Goal: Task Accomplishment & Management: Complete application form

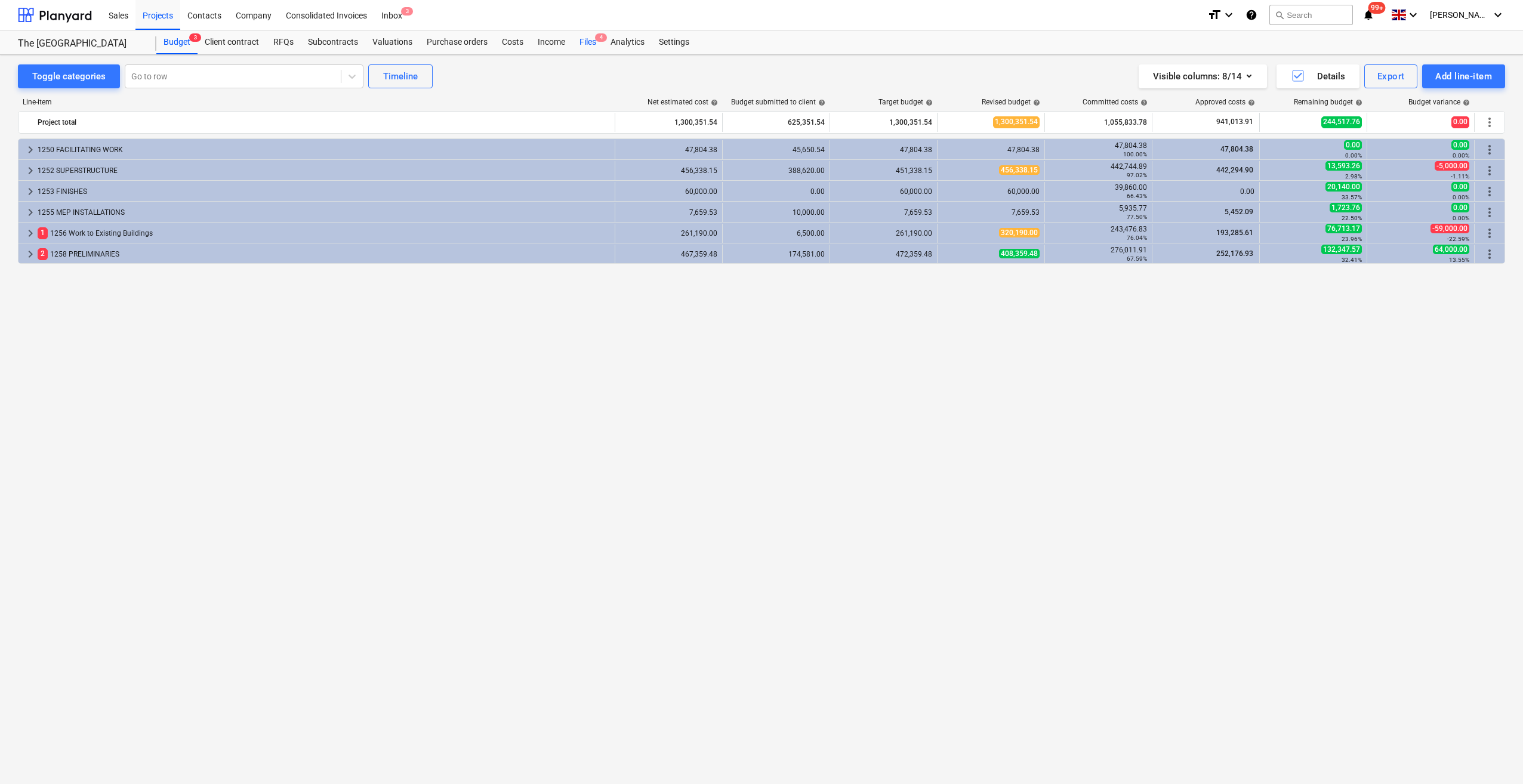
click at [580, 43] on div "Files 4" at bounding box center [588, 42] width 31 height 24
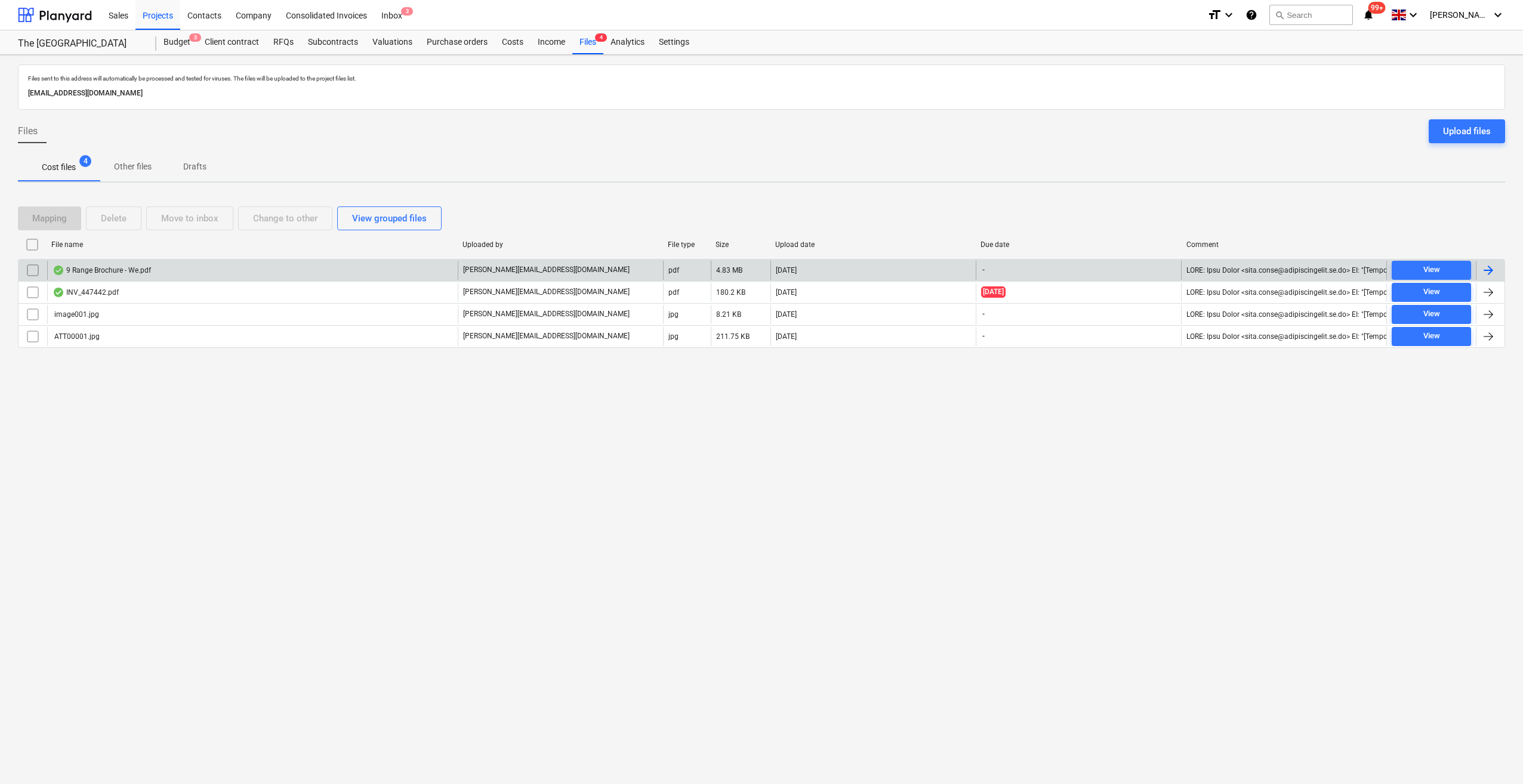
click at [31, 266] on input "checkbox" at bounding box center [33, 270] width 19 height 19
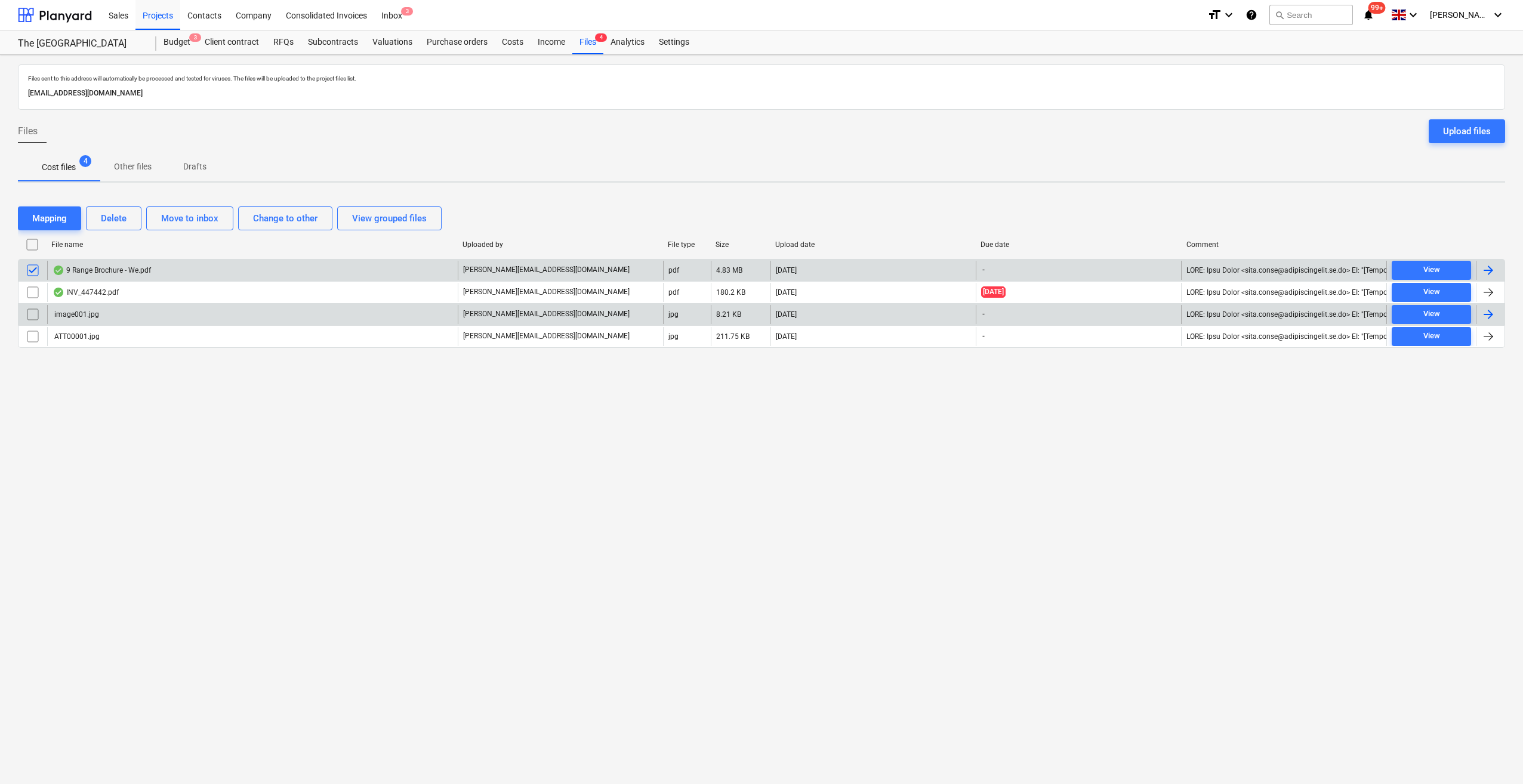
click at [29, 315] on input "checkbox" at bounding box center [33, 315] width 19 height 19
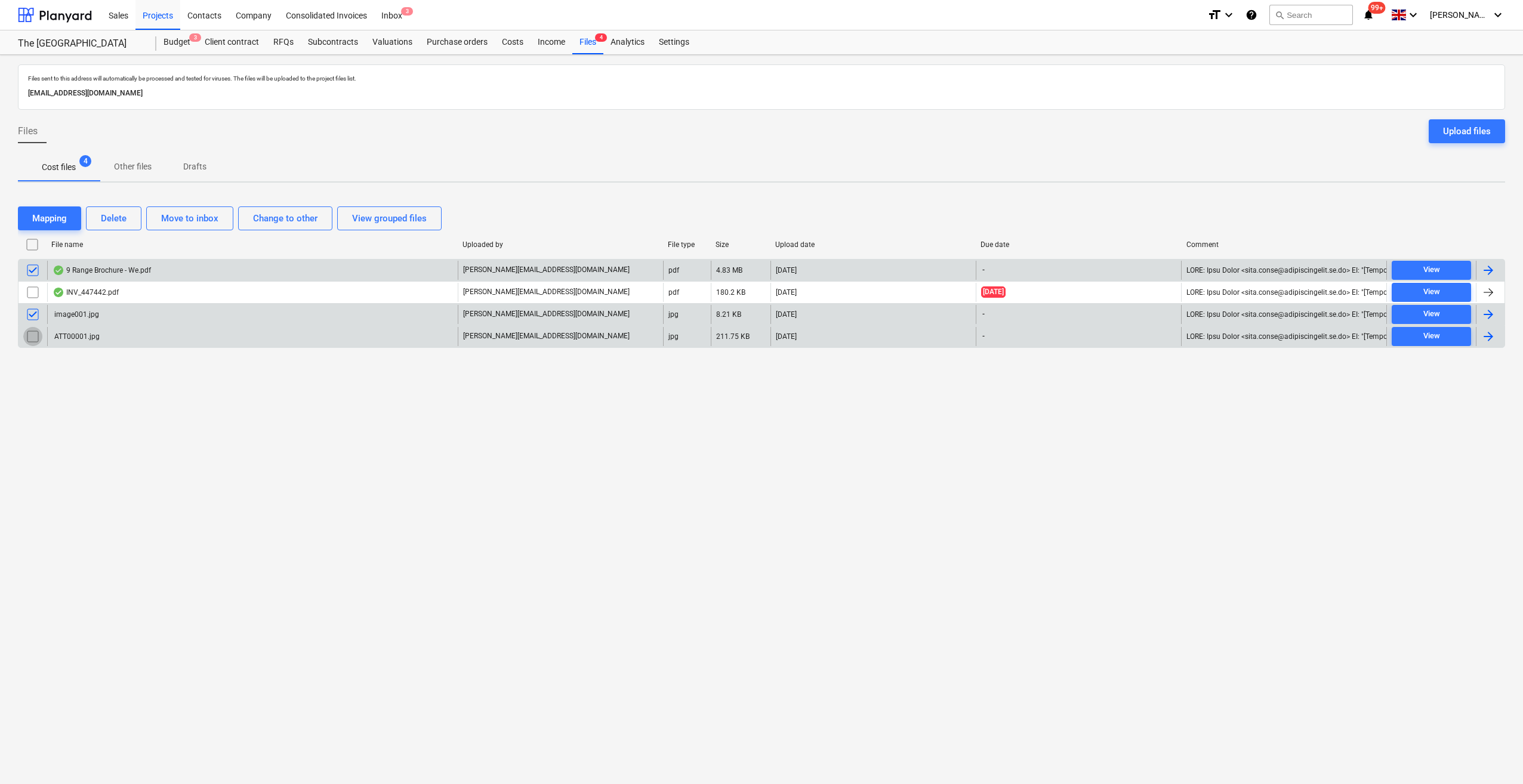
click at [31, 337] on input "checkbox" at bounding box center [33, 336] width 19 height 19
click at [125, 221] on div "Delete" at bounding box center [114, 218] width 26 height 16
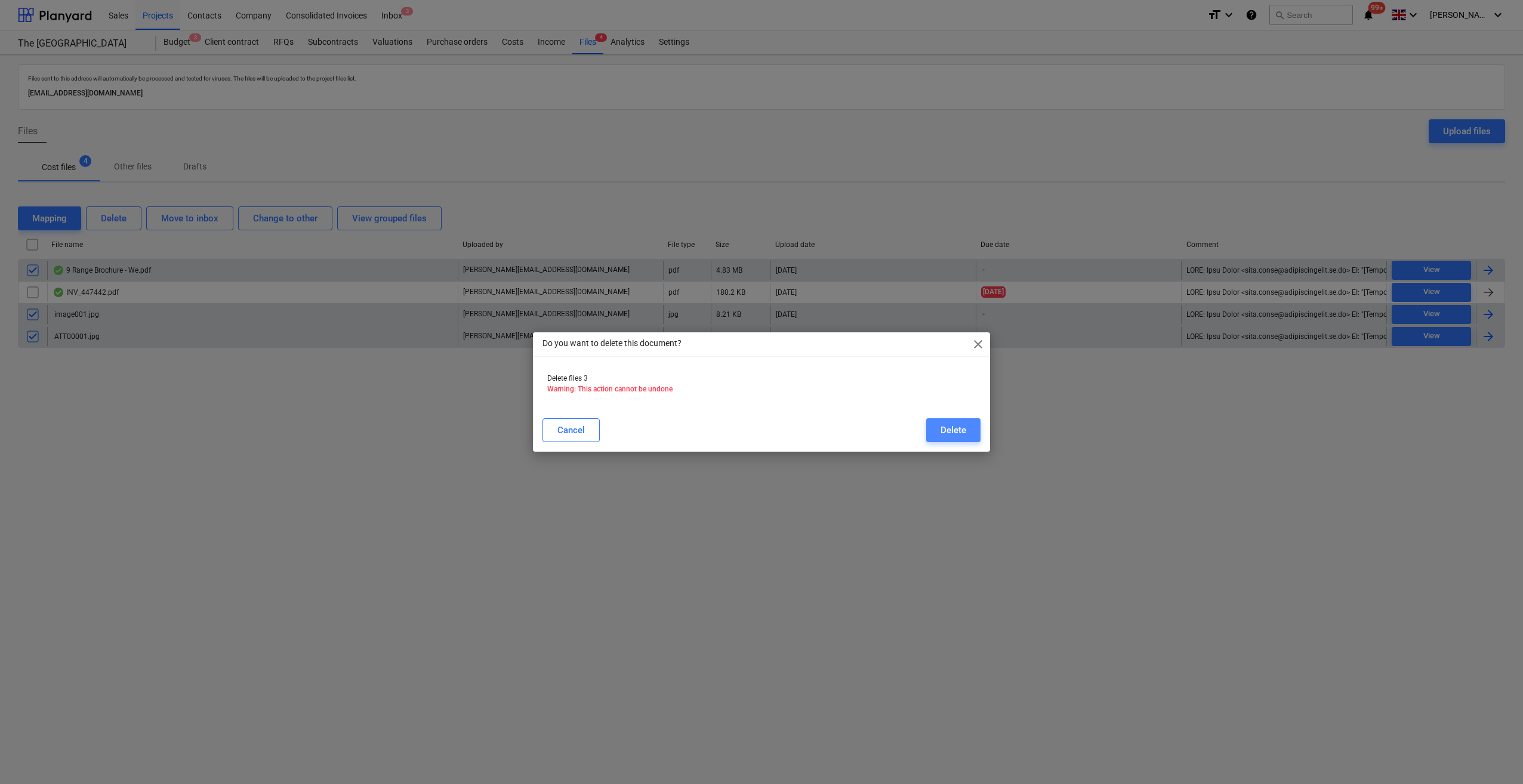
click at [959, 430] on div "Delete" at bounding box center [954, 430] width 26 height 16
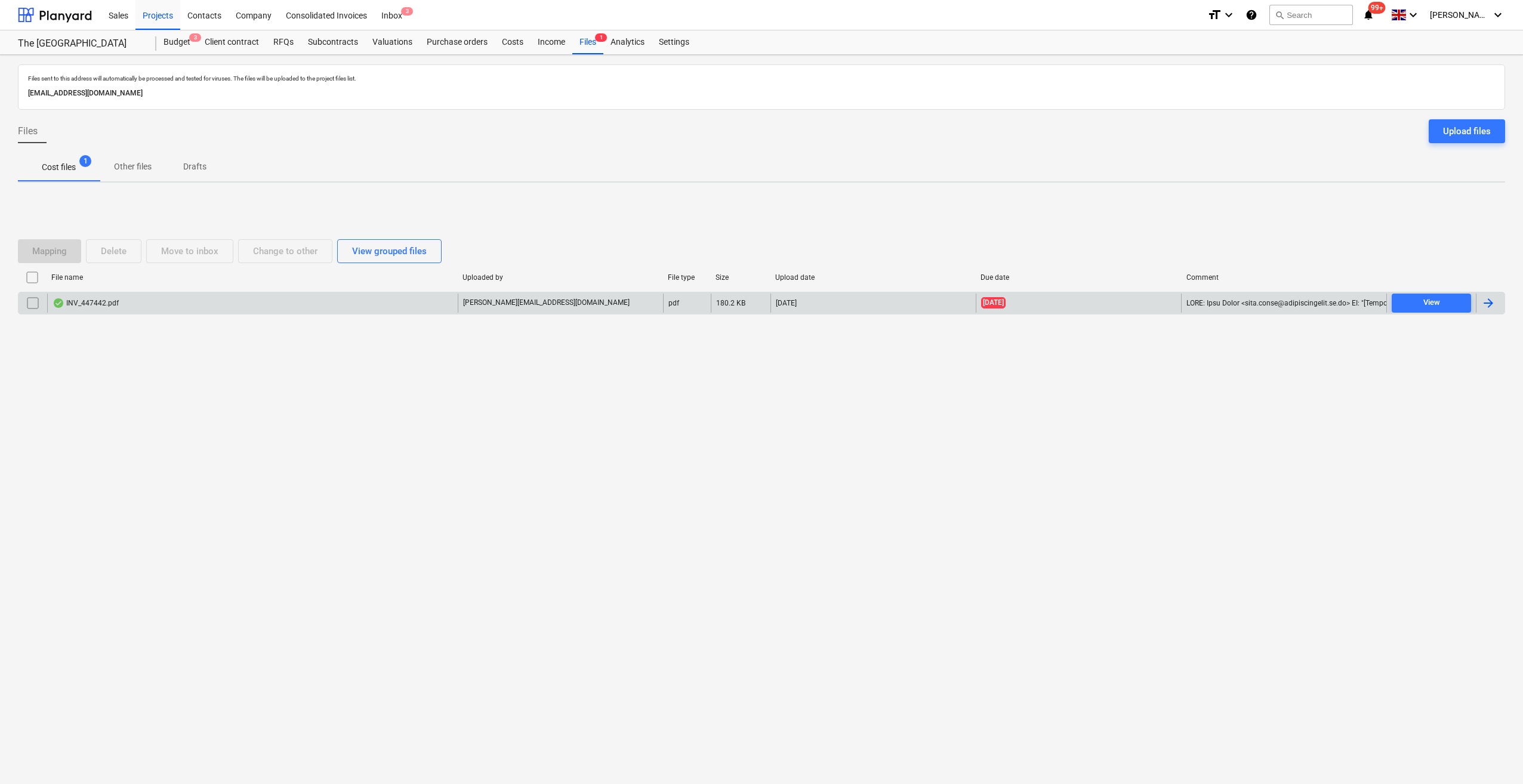
click at [1488, 303] on div at bounding box center [1488, 302] width 14 height 14
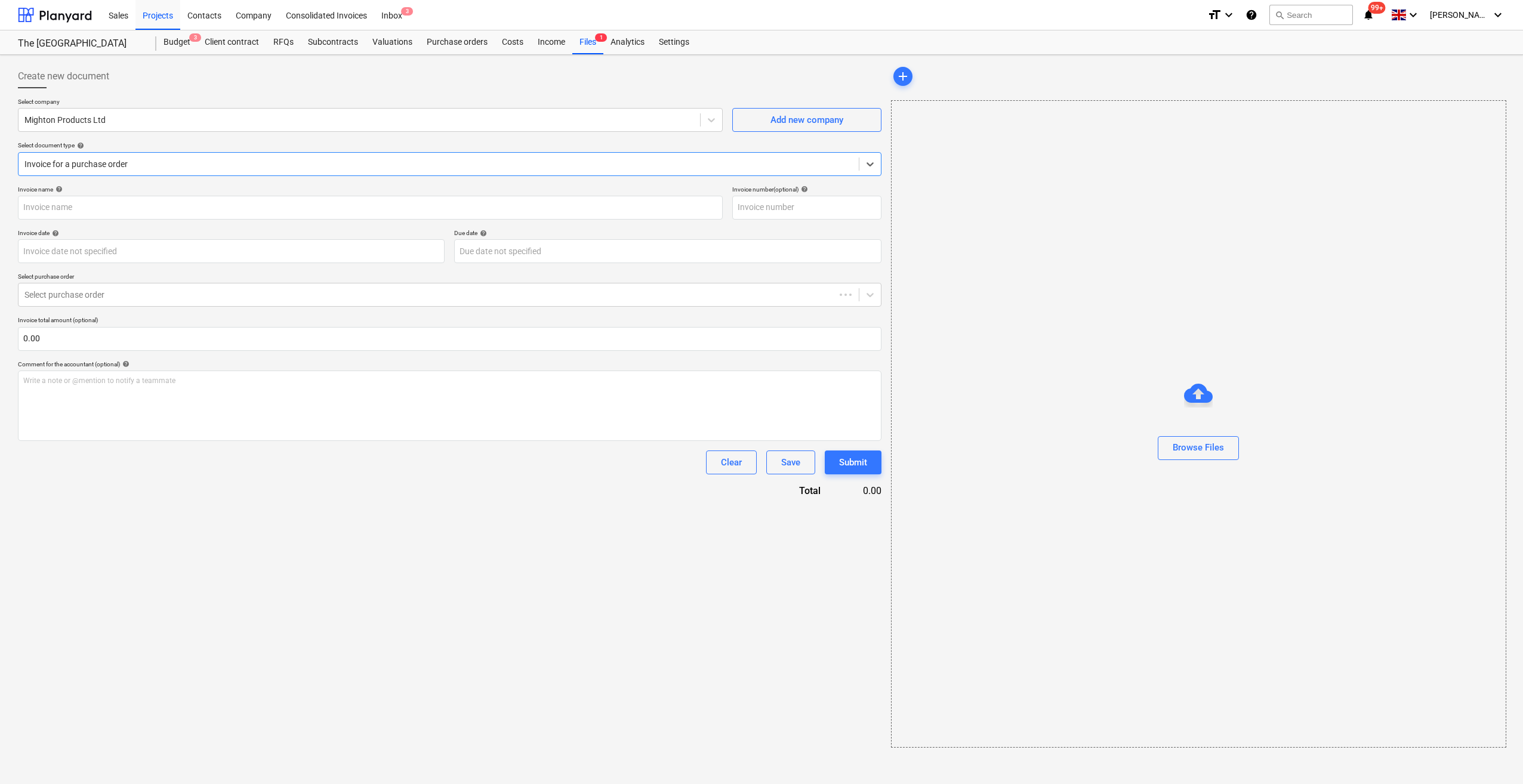
type input "0000447442"
type input "[DATE]"
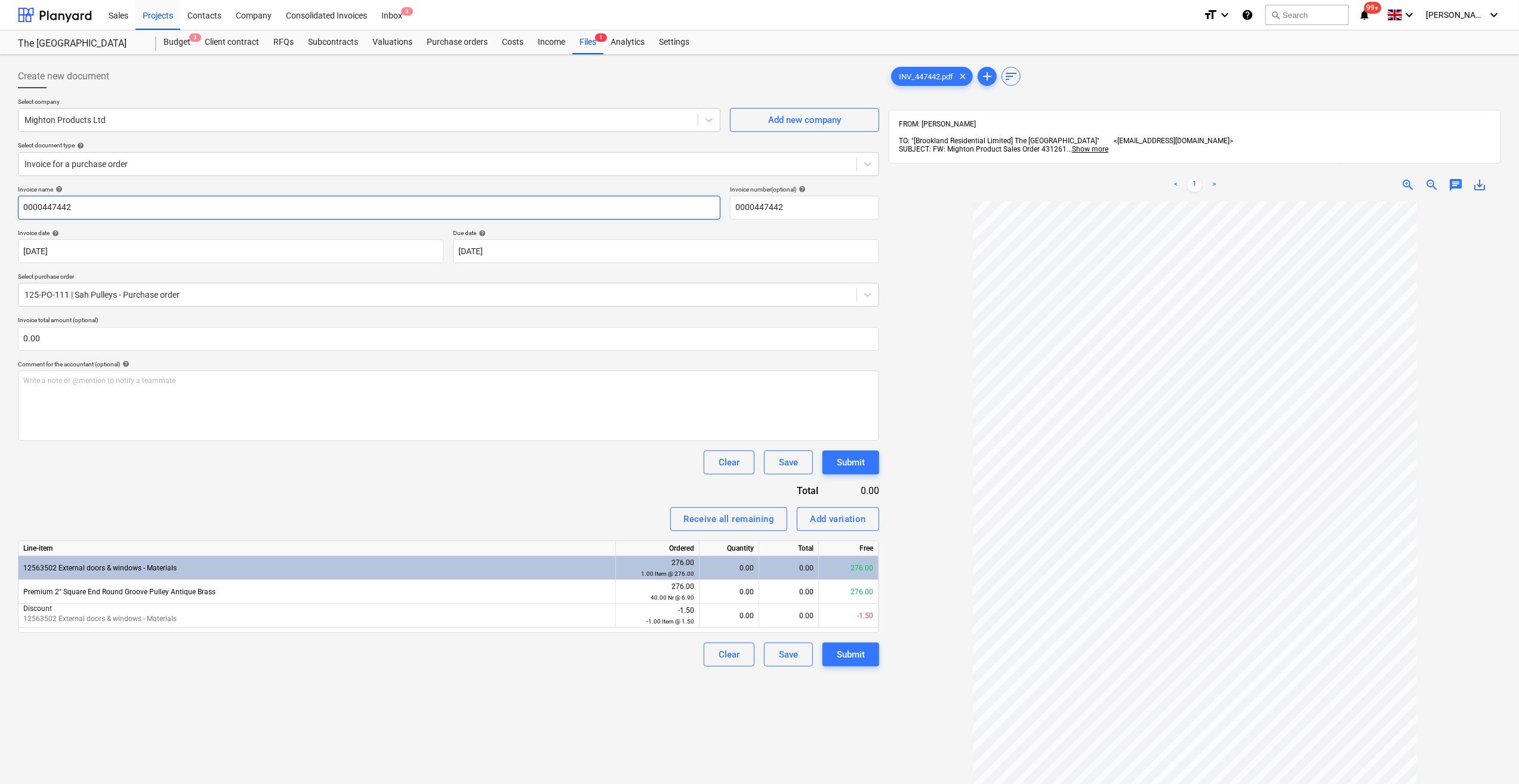
click at [22, 206] on input "0000447442" at bounding box center [369, 207] width 703 height 24
type input "Pulley Wheels 0000447442"
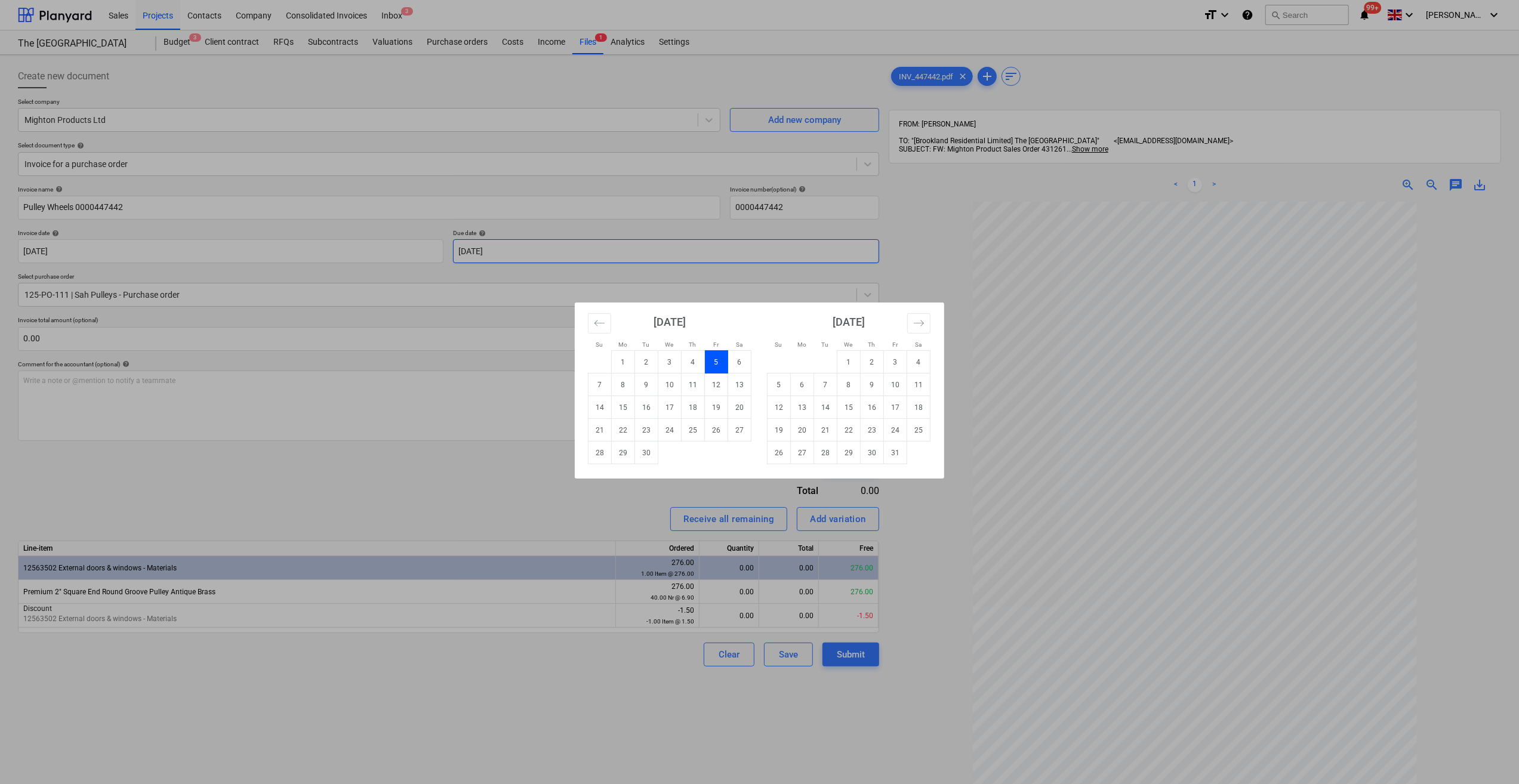
click at [534, 254] on body "Sales Projects Contacts Company Consolidated Invoices Inbox 3 format_size keybo…" at bounding box center [759, 392] width 1519 height 784
click at [782, 386] on td "5" at bounding box center [779, 384] width 23 height 22
type input "[DATE]"
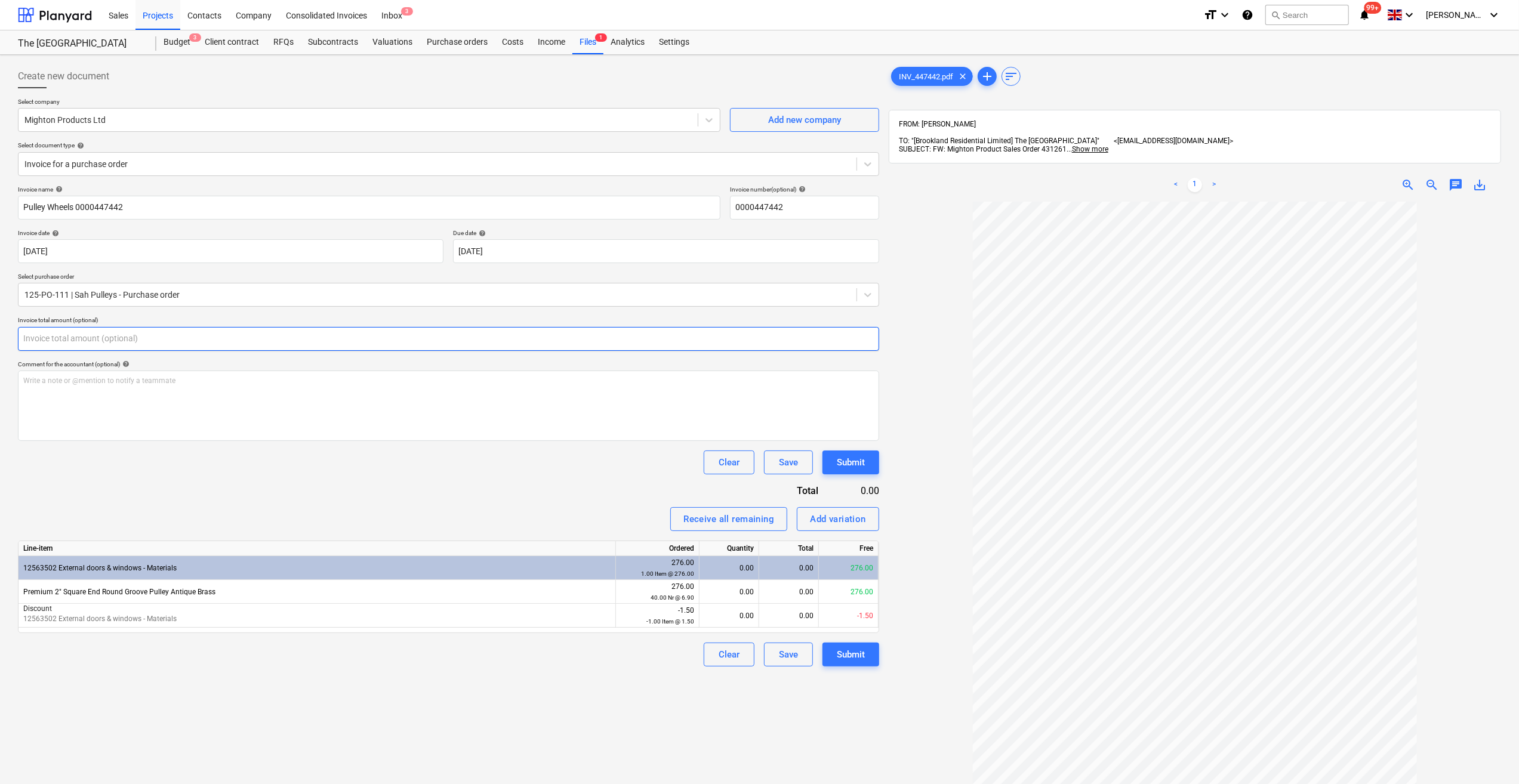
click at [67, 339] on input "text" at bounding box center [448, 339] width 861 height 24
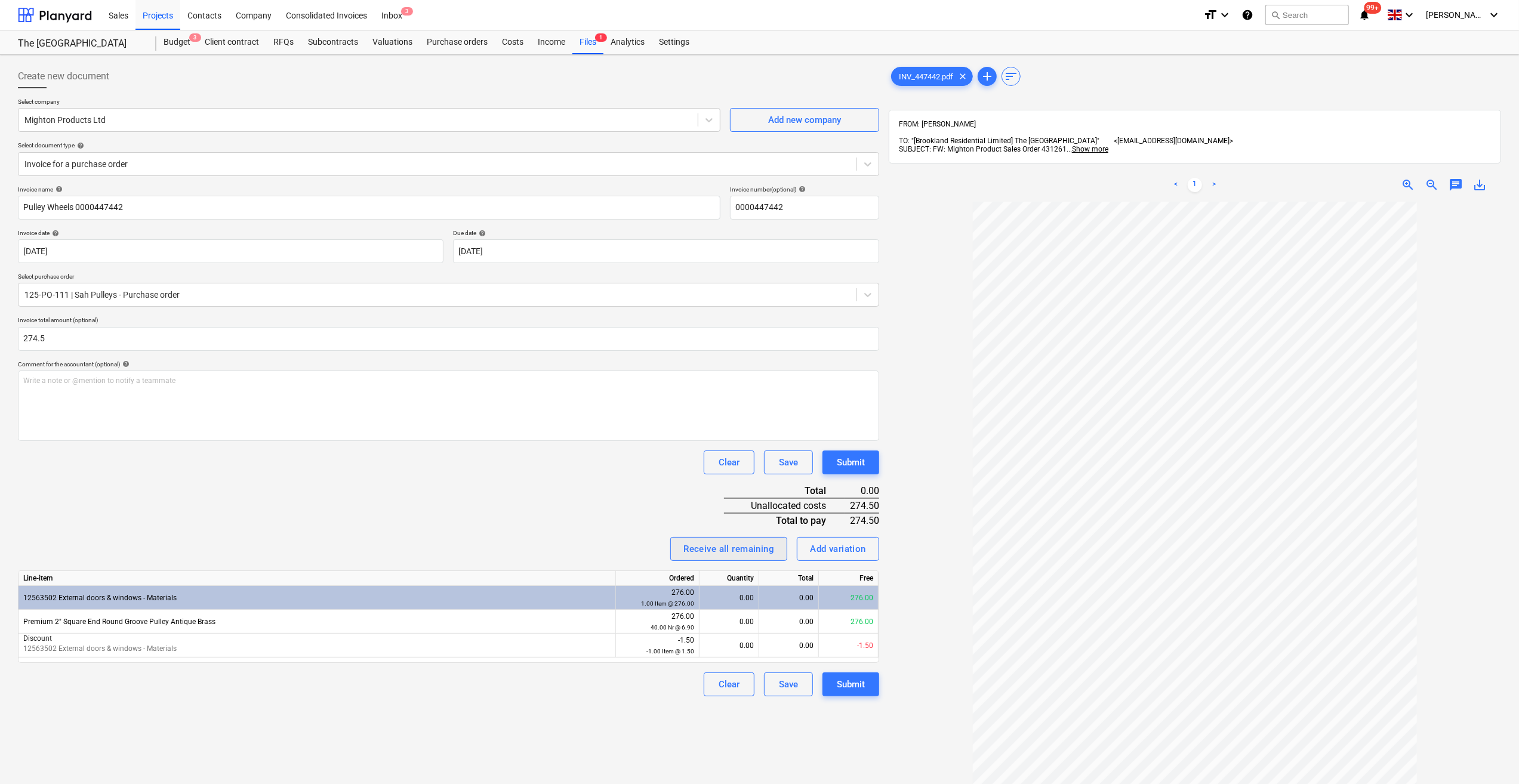
type input "274.50"
click at [726, 556] on div "Receive all remaining" at bounding box center [728, 548] width 91 height 16
click at [844, 684] on div "Submit" at bounding box center [850, 684] width 28 height 16
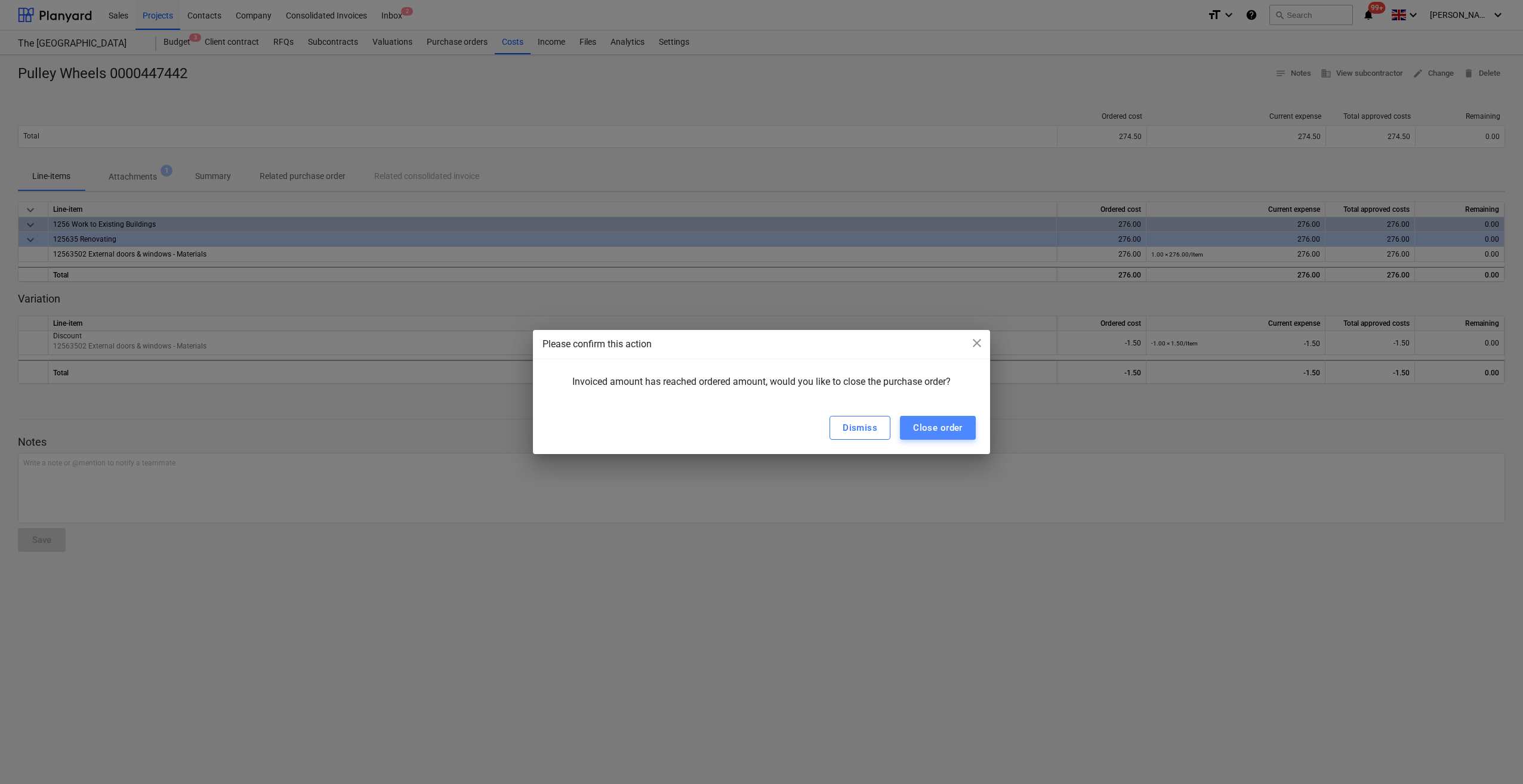
click at [931, 430] on div "Close order" at bounding box center [938, 428] width 50 height 16
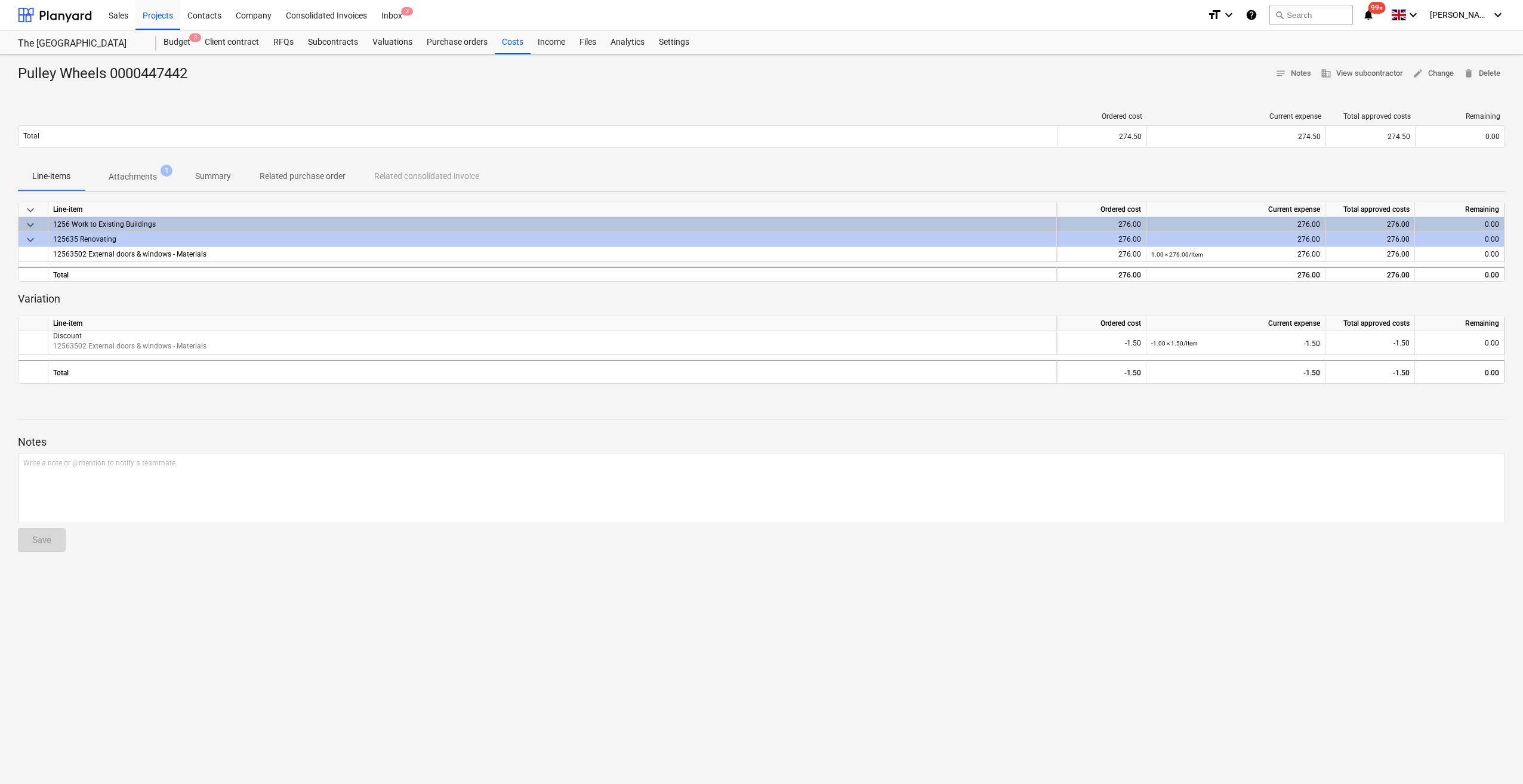
click at [264, 705] on div "Pulley Wheels 0000447442 notes Notes business View subcontractor edit Change de…" at bounding box center [761, 420] width 1523 height 729
